Goal: Transaction & Acquisition: Purchase product/service

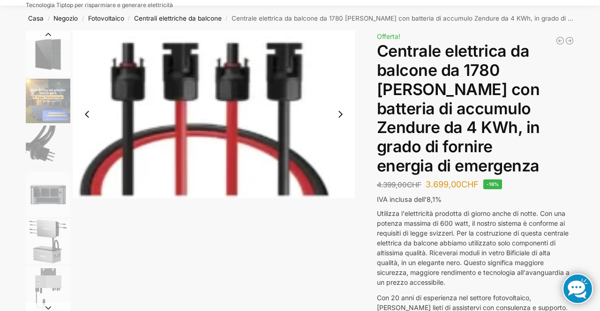
scroll to position [46, 0]
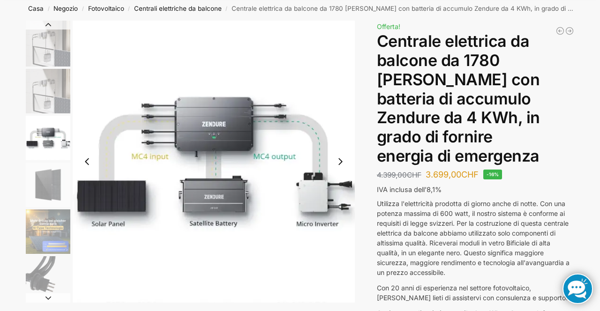
click at [59, 96] on img "2 / 11" at bounding box center [48, 91] width 45 height 45
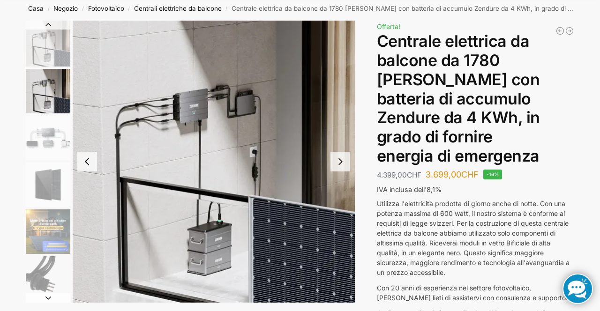
click at [557, 128] on h1 "Centrale elettrica da balcone da 1780 Watt con batteria di accumulo Zendure da …" at bounding box center [475, 99] width 197 height 134
click at [294, 114] on img "2 / 11" at bounding box center [214, 162] width 282 height 282
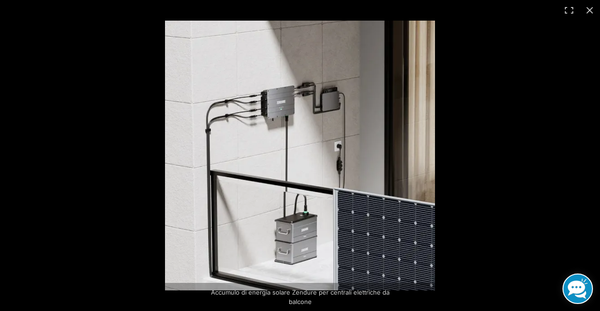
click at [363, 131] on img at bounding box center [300, 156] width 270 height 270
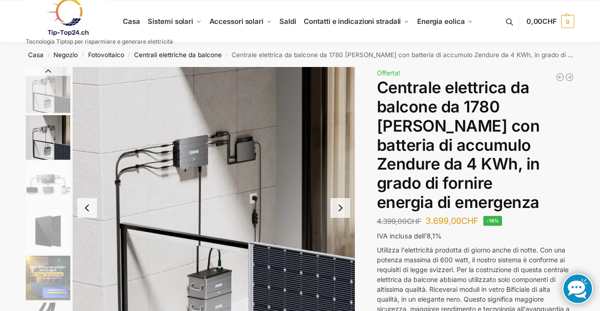
click at [51, 184] on img "3 / 11" at bounding box center [48, 184] width 45 height 45
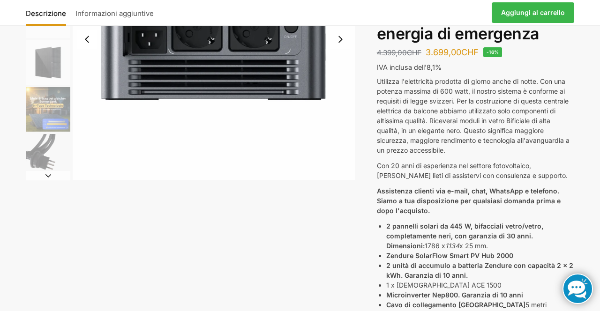
scroll to position [171, 0]
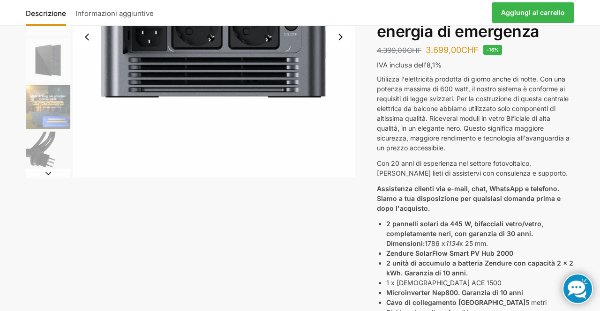
click at [60, 154] on img "6 / 11" at bounding box center [48, 154] width 45 height 45
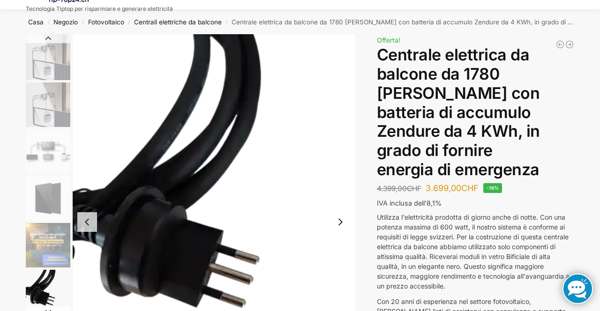
scroll to position [35, 0]
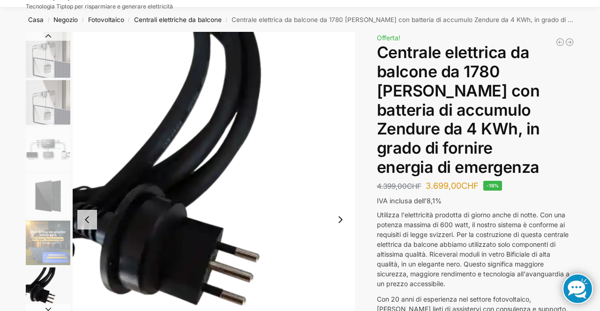
click at [52, 108] on img "2 / 11" at bounding box center [48, 102] width 45 height 45
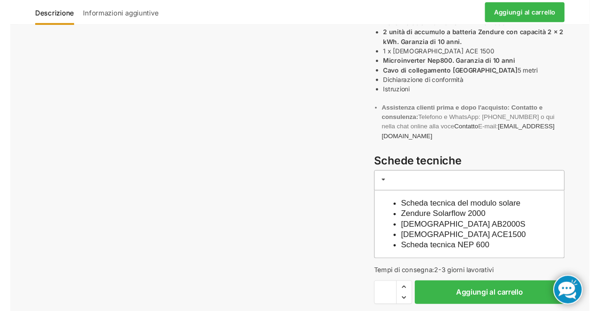
scroll to position [398, 0]
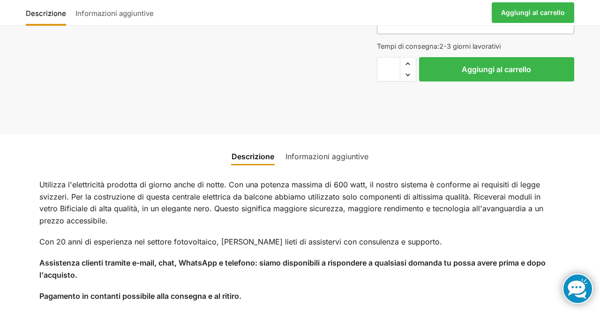
scroll to position [641, 0]
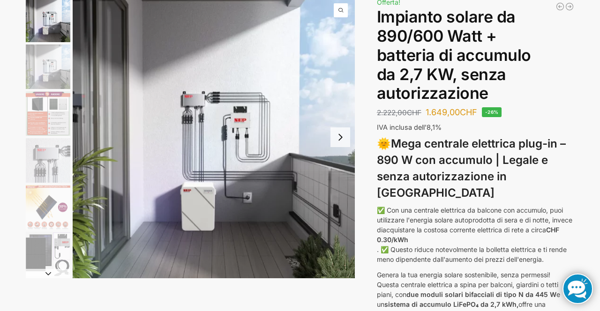
scroll to position [75, 0]
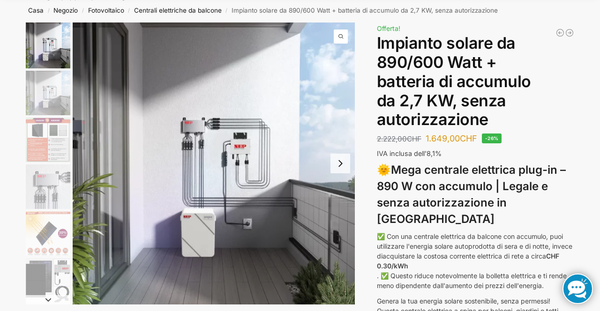
scroll to position [45, 0]
click at [58, 104] on img "2 / 12" at bounding box center [48, 92] width 45 height 45
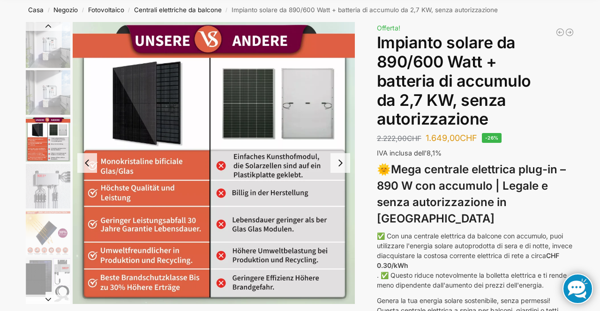
click at [327, 162] on img "3 / 12" at bounding box center [214, 163] width 282 height 282
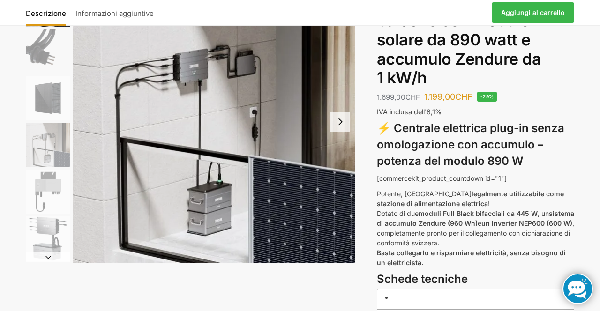
scroll to position [87, 0]
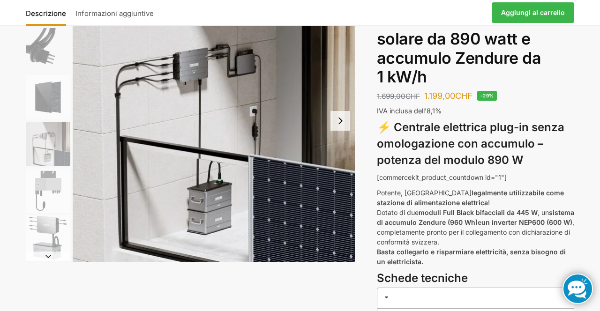
click at [546, 288] on h3 at bounding box center [475, 298] width 197 height 21
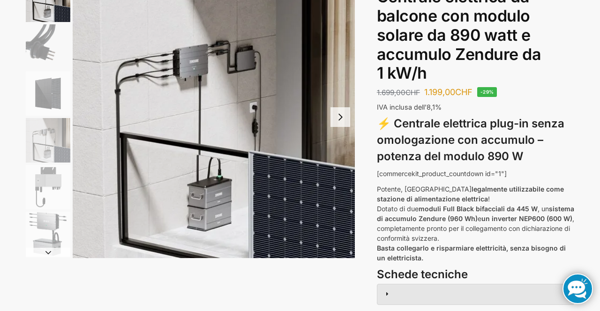
scroll to position [0, 0]
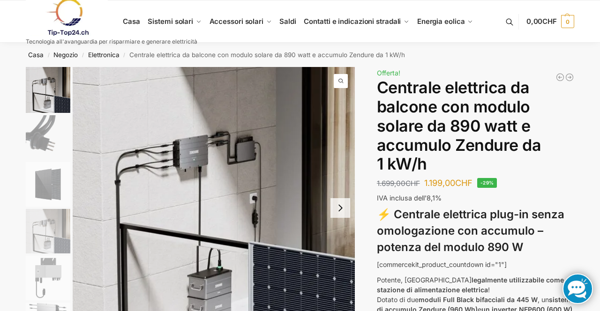
click at [174, 24] on link at bounding box center [111, 17] width 171 height 38
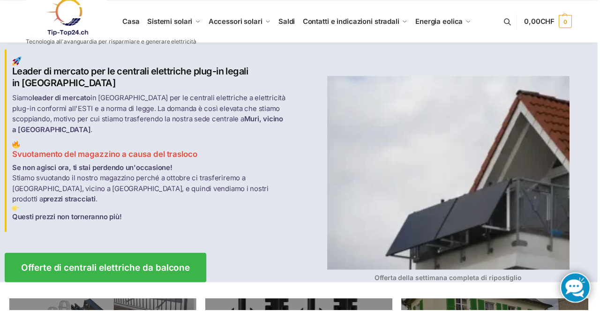
click at [482, 170] on img at bounding box center [449, 173] width 243 height 194
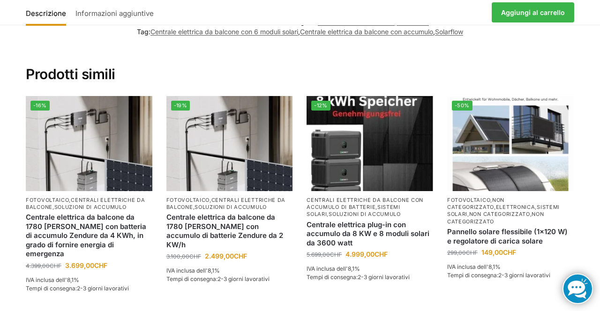
scroll to position [1178, 0]
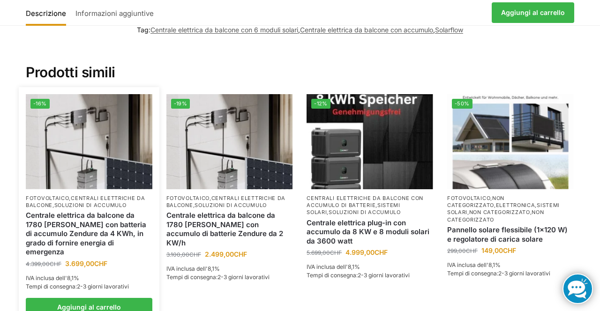
click at [102, 132] on img at bounding box center [89, 141] width 126 height 95
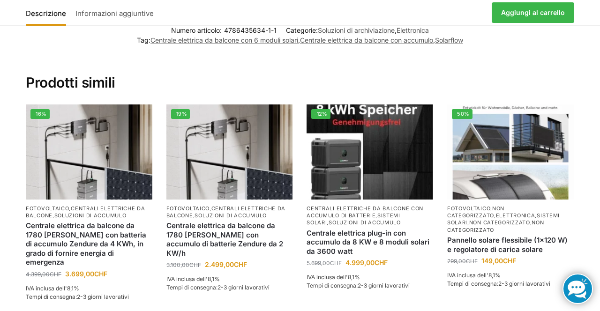
scroll to position [1218, 0]
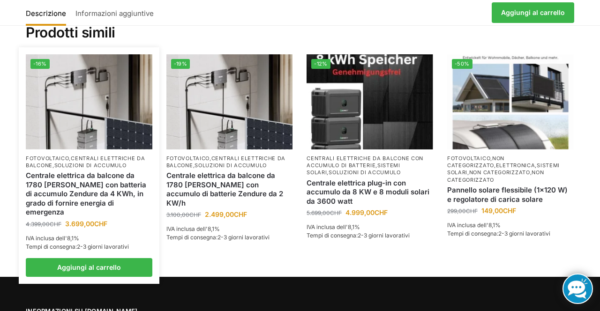
click at [108, 258] on link "Aggiungi al carrello" at bounding box center [89, 267] width 126 height 19
click at [103, 99] on img at bounding box center [89, 101] width 126 height 95
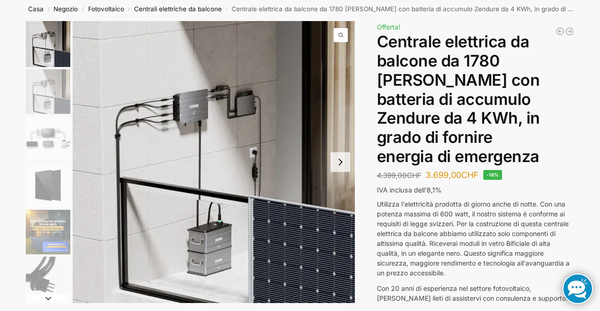
scroll to position [45, 0]
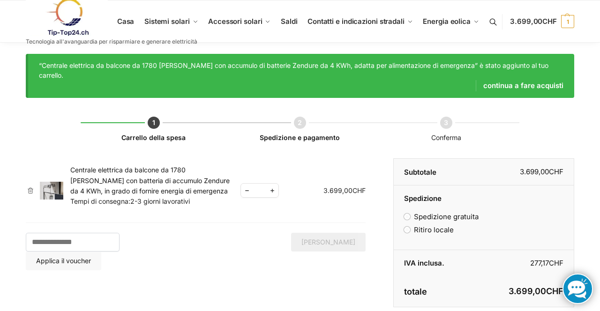
click at [588, 148] on div "Carrello della spesa Carrello della spesa Spedizione e pagamento Conferma Rimuo…" at bounding box center [299, 236] width 587 height 277
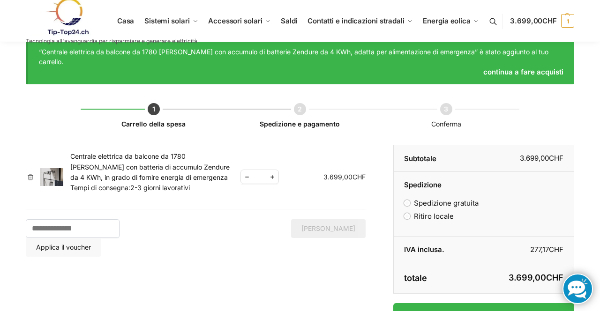
scroll to position [14, 0]
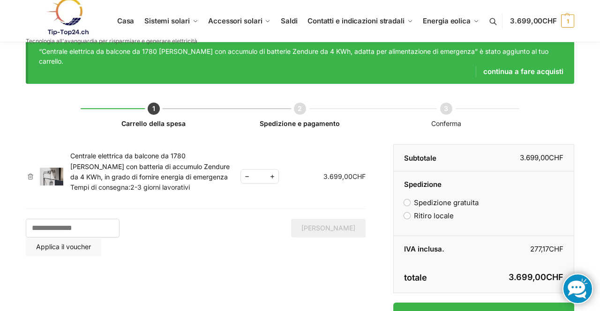
click at [306, 119] on font "Spedizione e pagamento" at bounding box center [300, 123] width 80 height 8
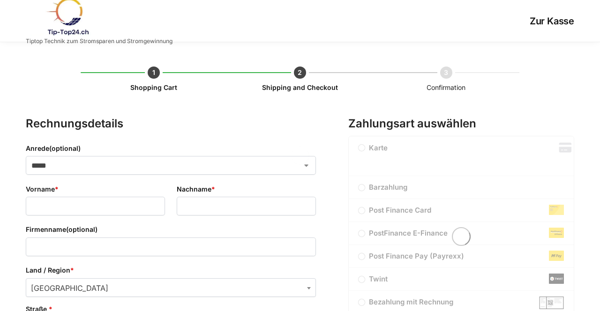
select select "**"
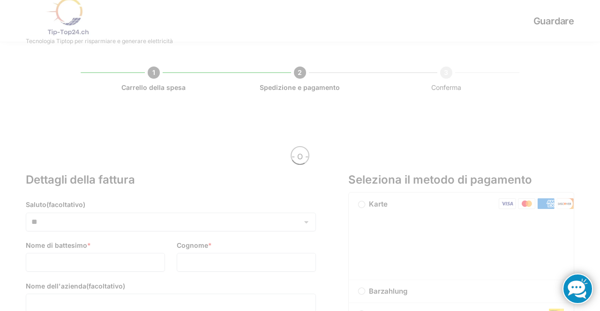
select select "**"
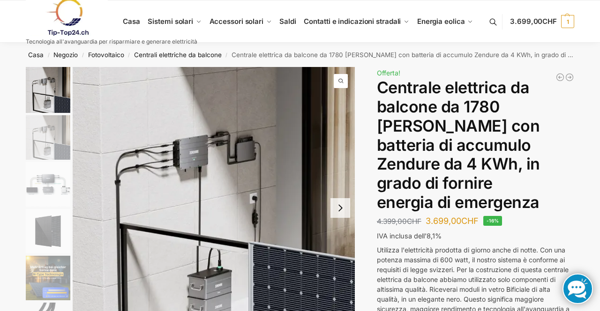
click at [48, 189] on img "3 / 11" at bounding box center [48, 184] width 45 height 45
